Goal: Task Accomplishment & Management: Manage account settings

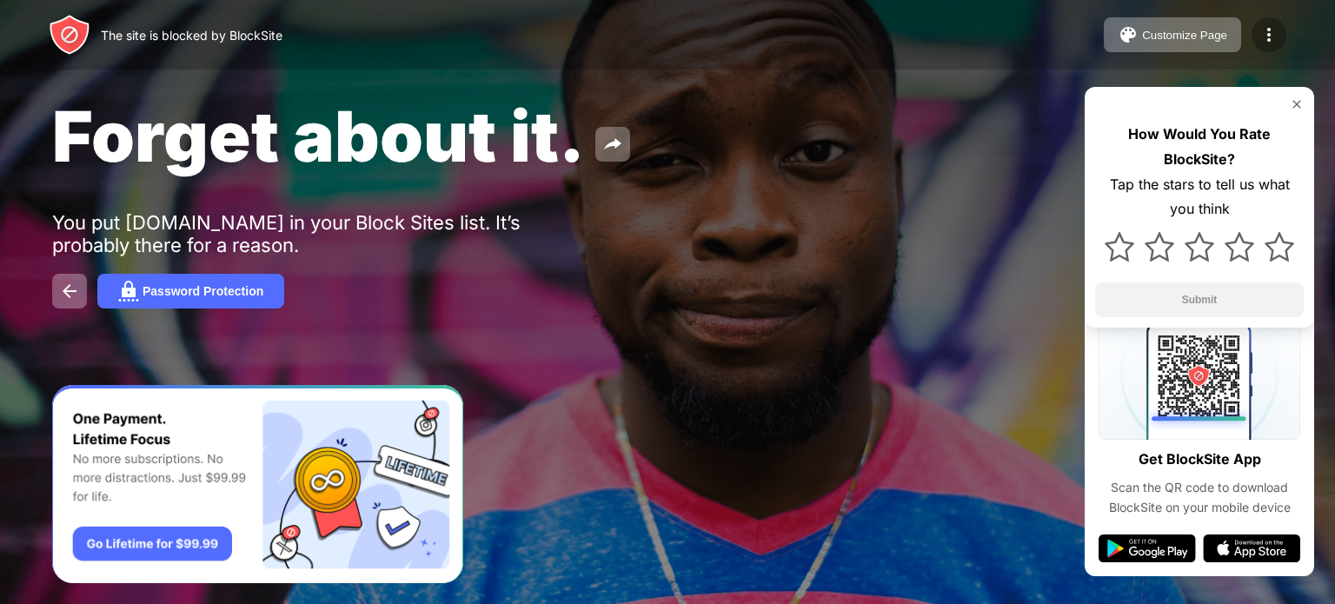
click at [1259, 34] on img at bounding box center [1268, 34] width 21 height 21
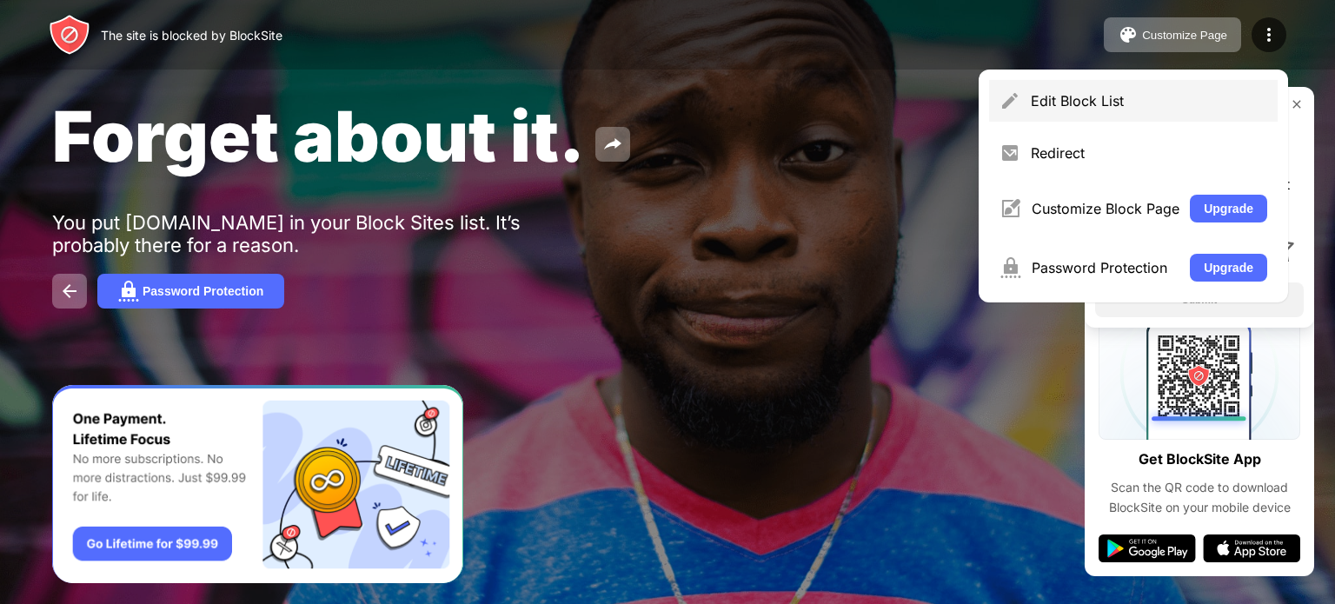
click at [1192, 102] on div "Edit Block List" at bounding box center [1149, 100] width 236 height 17
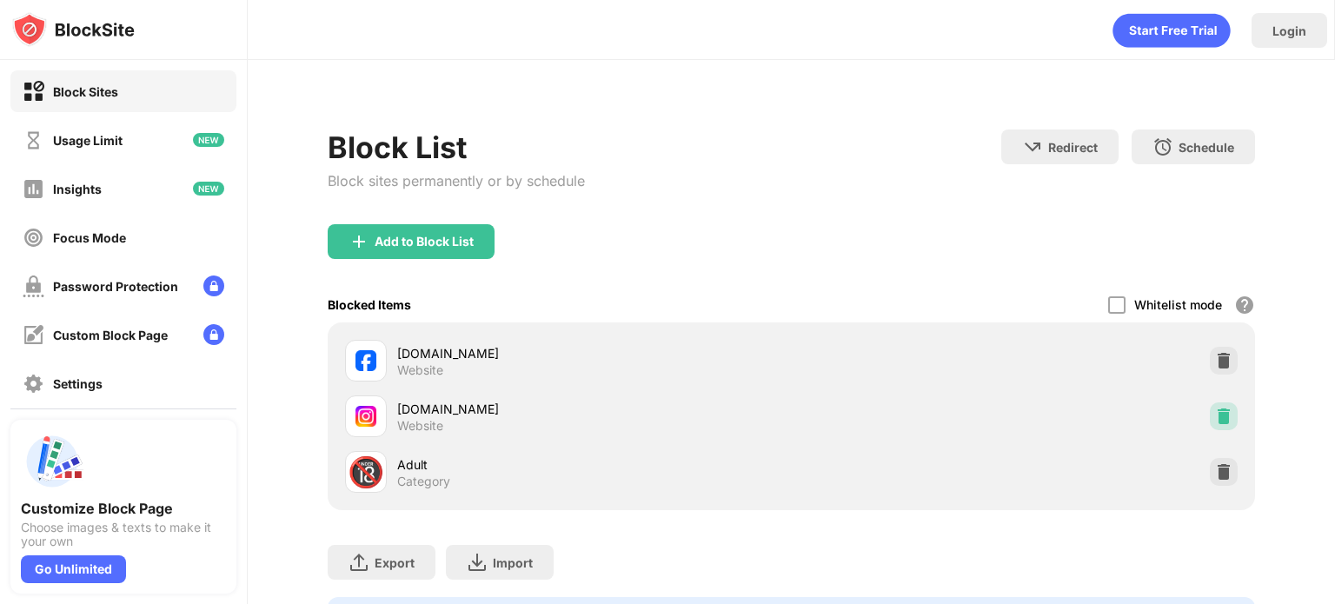
click at [1215, 416] on img at bounding box center [1223, 416] width 17 height 17
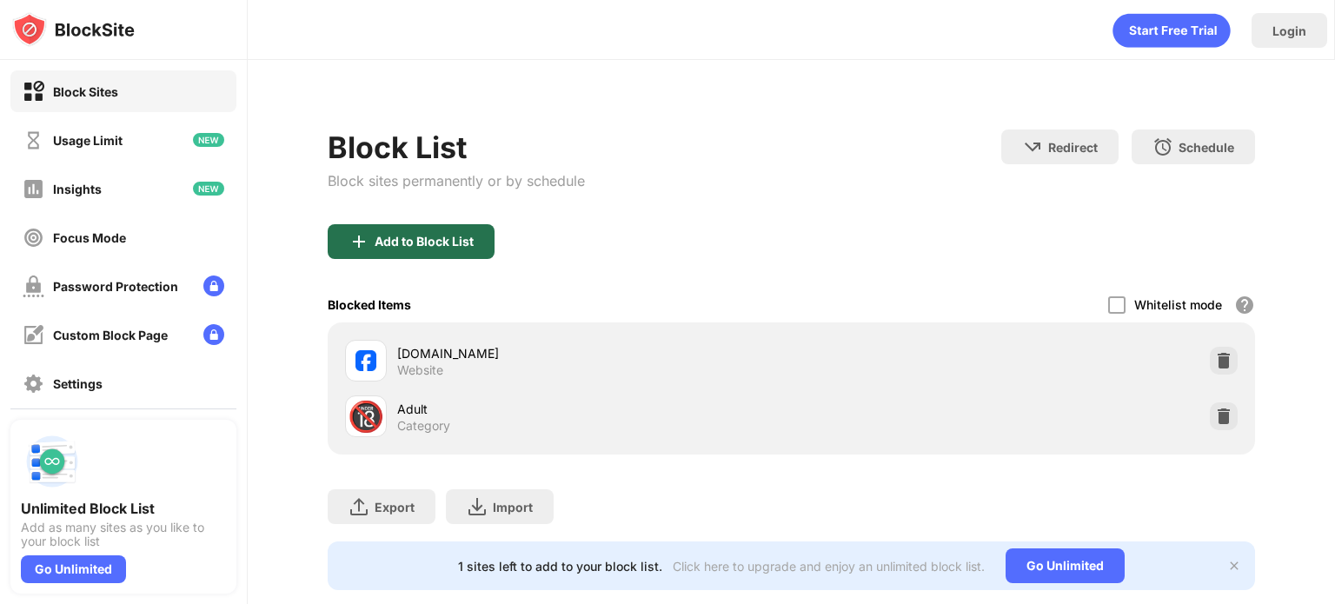
click at [448, 249] on div "Add to Block List" at bounding box center [411, 241] width 167 height 35
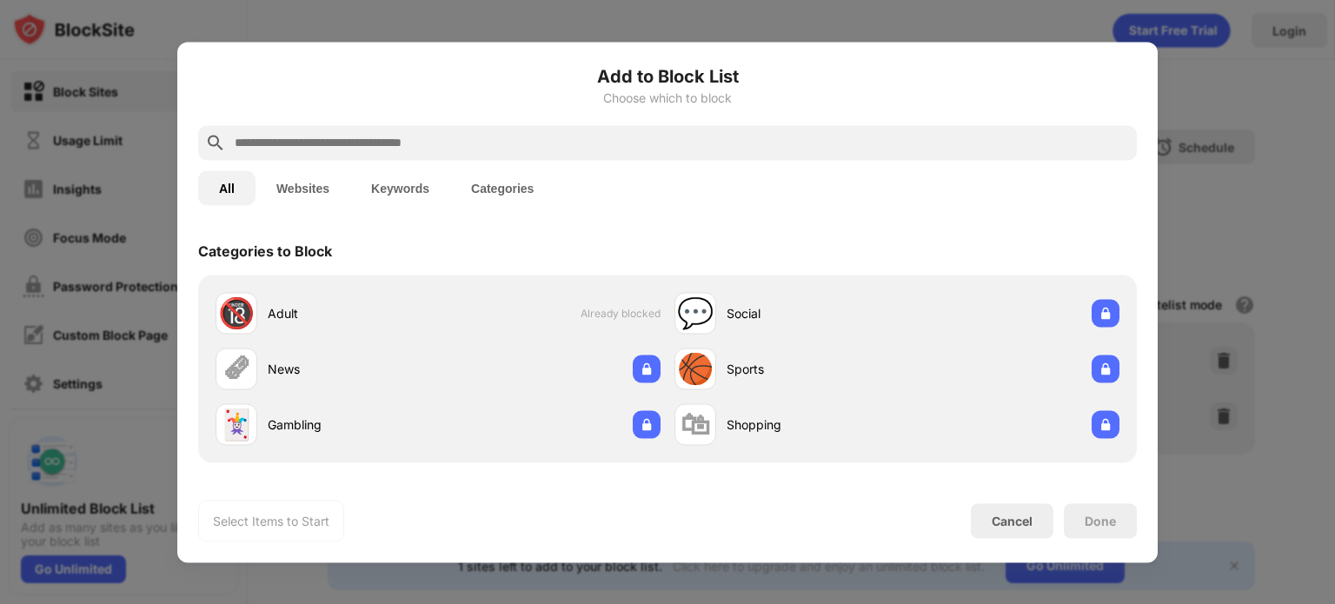
click at [566, 129] on div at bounding box center [667, 142] width 938 height 35
click at [541, 146] on input "text" at bounding box center [681, 142] width 897 height 21
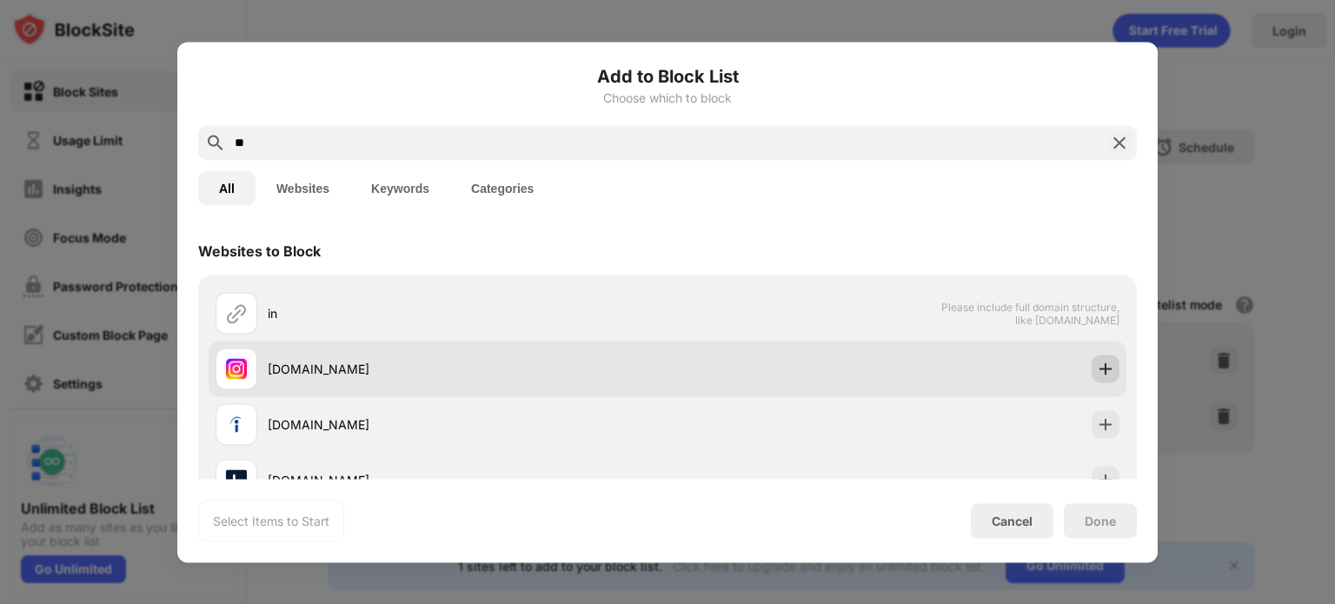
type input "**"
click at [1097, 369] on img at bounding box center [1105, 368] width 17 height 17
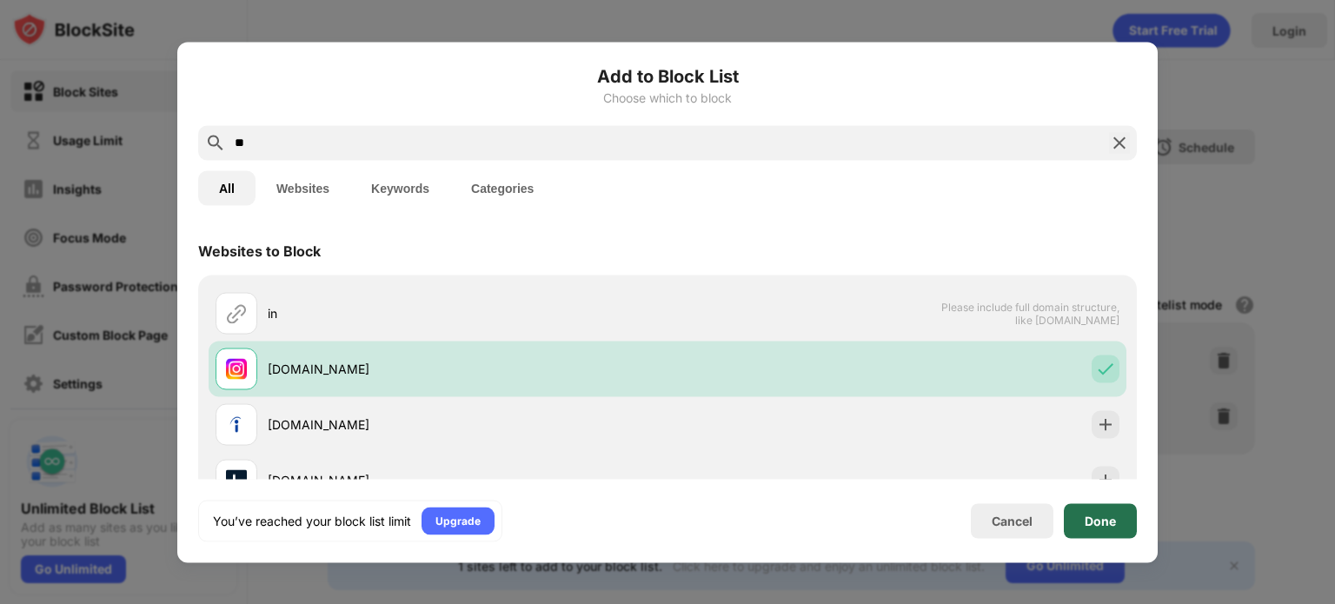
click at [1098, 524] on div "Done" at bounding box center [1099, 521] width 31 height 14
